Goal: Use online tool/utility: Utilize a website feature to perform a specific function

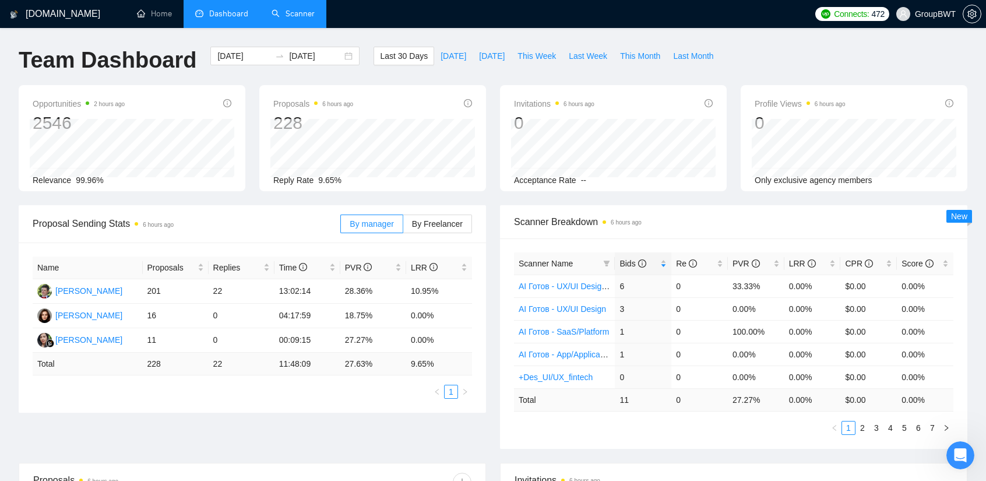
click at [288, 16] on link "Scanner" at bounding box center [293, 14] width 43 height 10
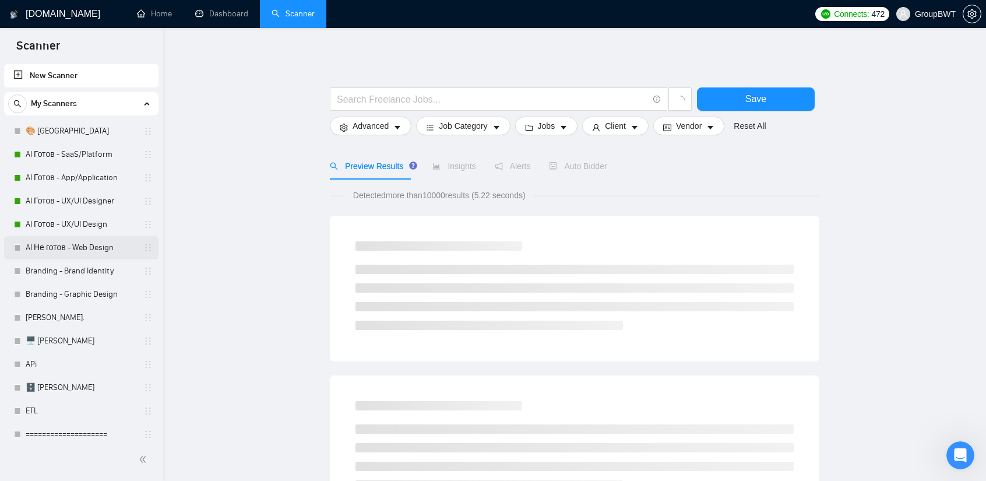
click at [71, 245] on link "AI Не готов - Web Design" at bounding box center [81, 247] width 111 height 23
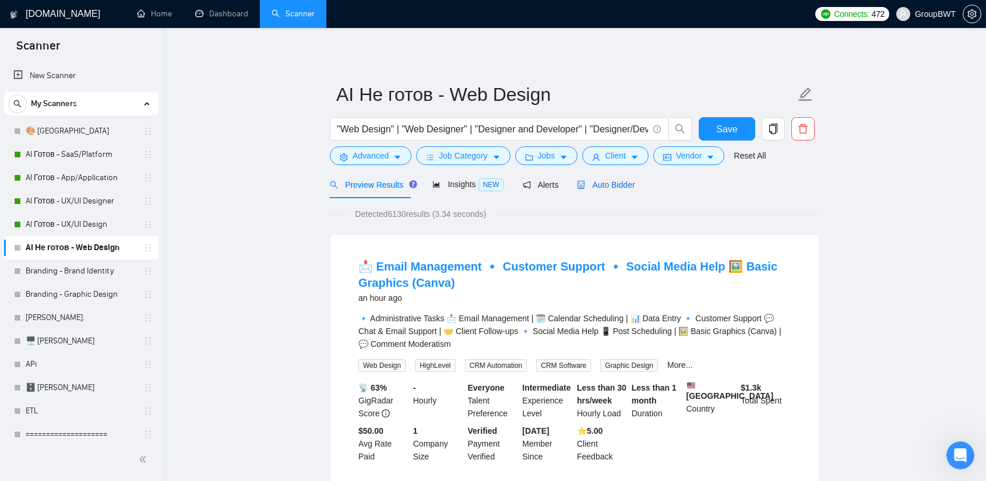
click at [608, 189] on span "Auto Bidder" at bounding box center [606, 184] width 58 height 9
